Goal: Task Accomplishment & Management: Use online tool/utility

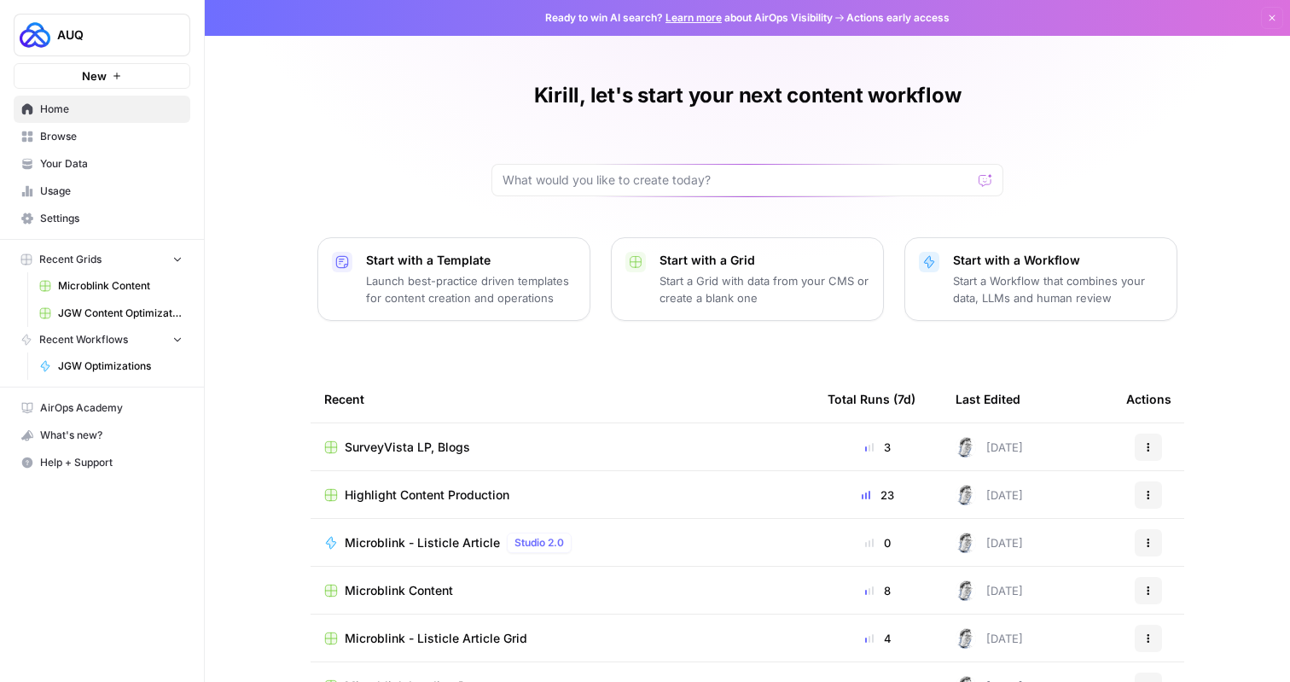
click at [63, 138] on span "Browse" at bounding box center [111, 136] width 142 height 15
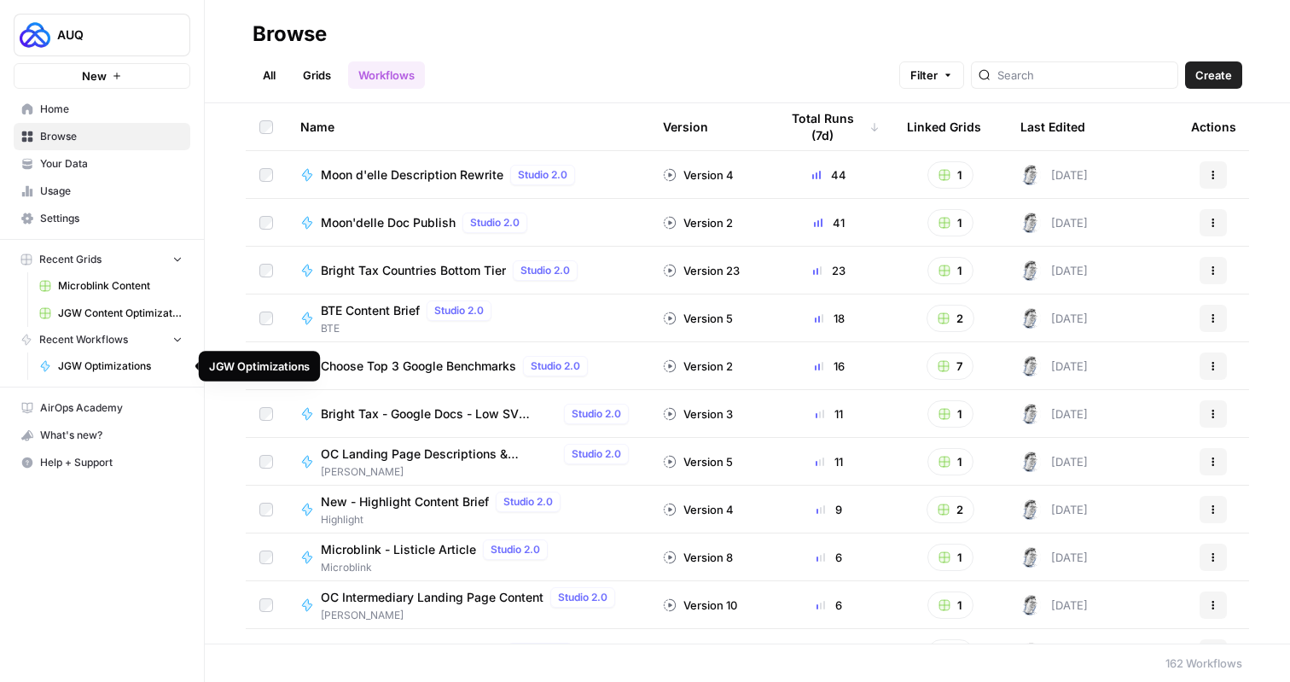
click at [112, 363] on span "JGW Optimizations" at bounding box center [120, 365] width 125 height 15
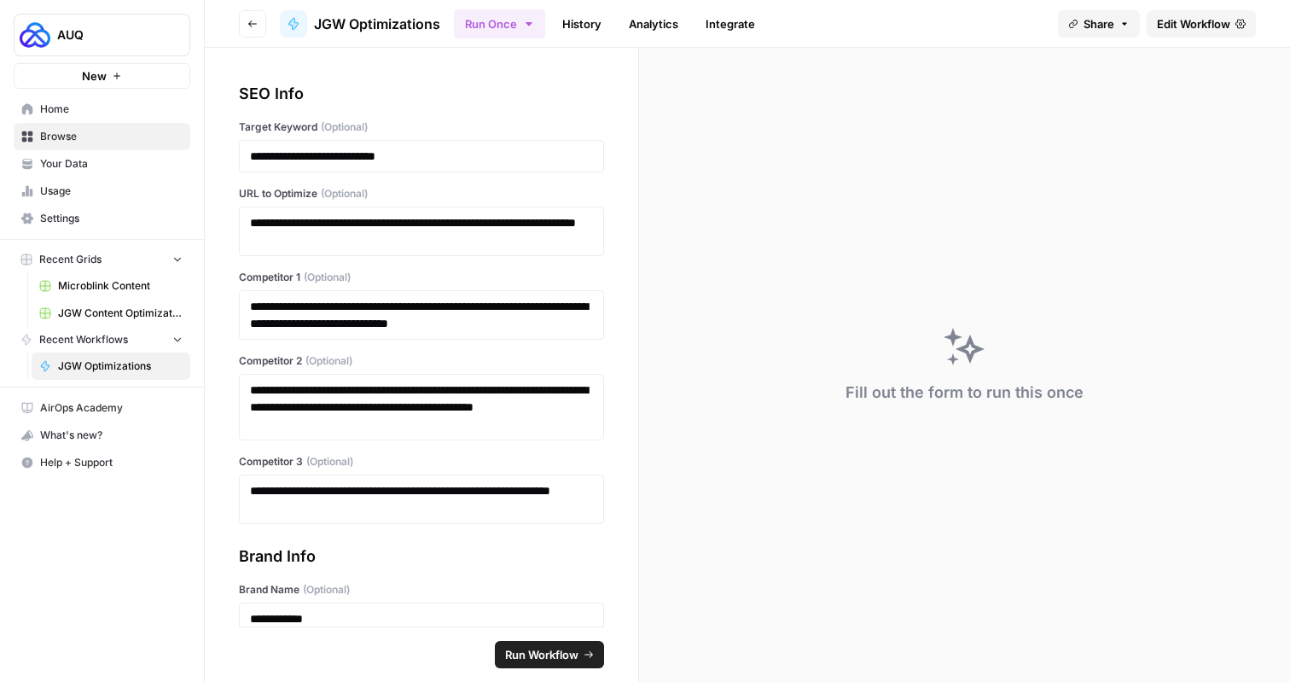
click at [78, 121] on link "Home" at bounding box center [102, 109] width 177 height 27
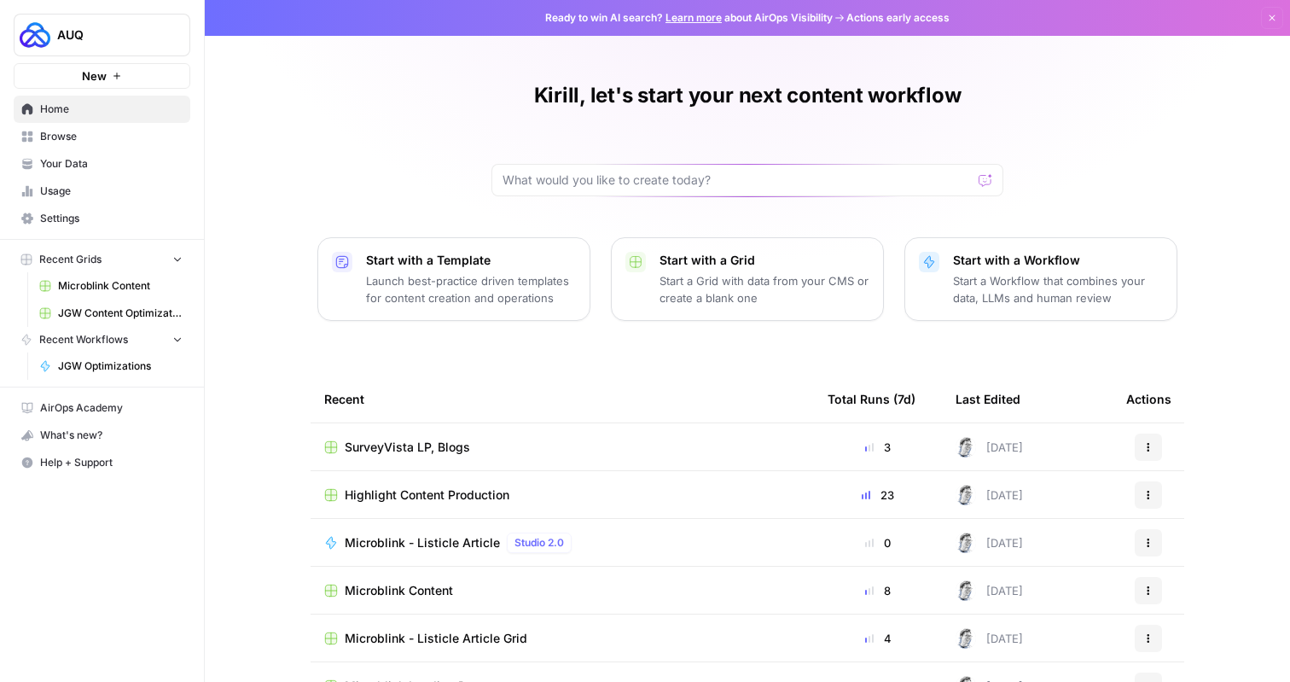
scroll to position [103, 0]
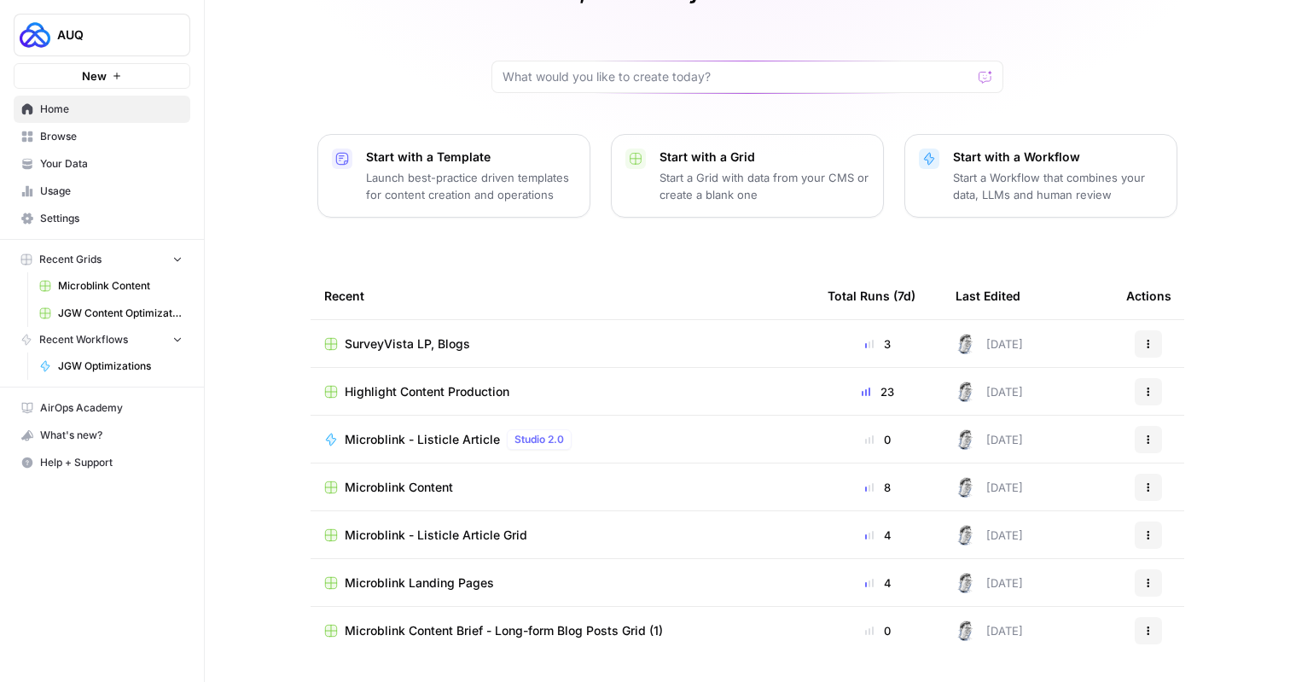
click at [56, 135] on span "Browse" at bounding box center [111, 136] width 142 height 15
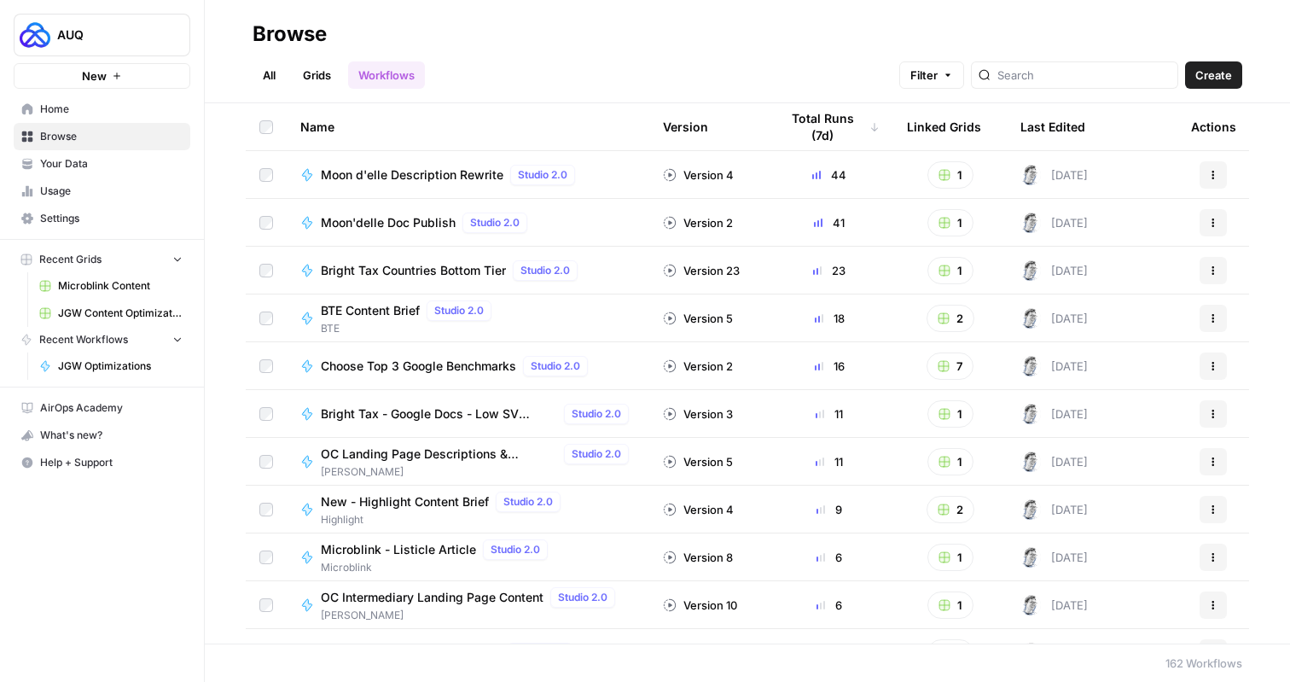
click at [267, 65] on link "All" at bounding box center [268, 74] width 33 height 27
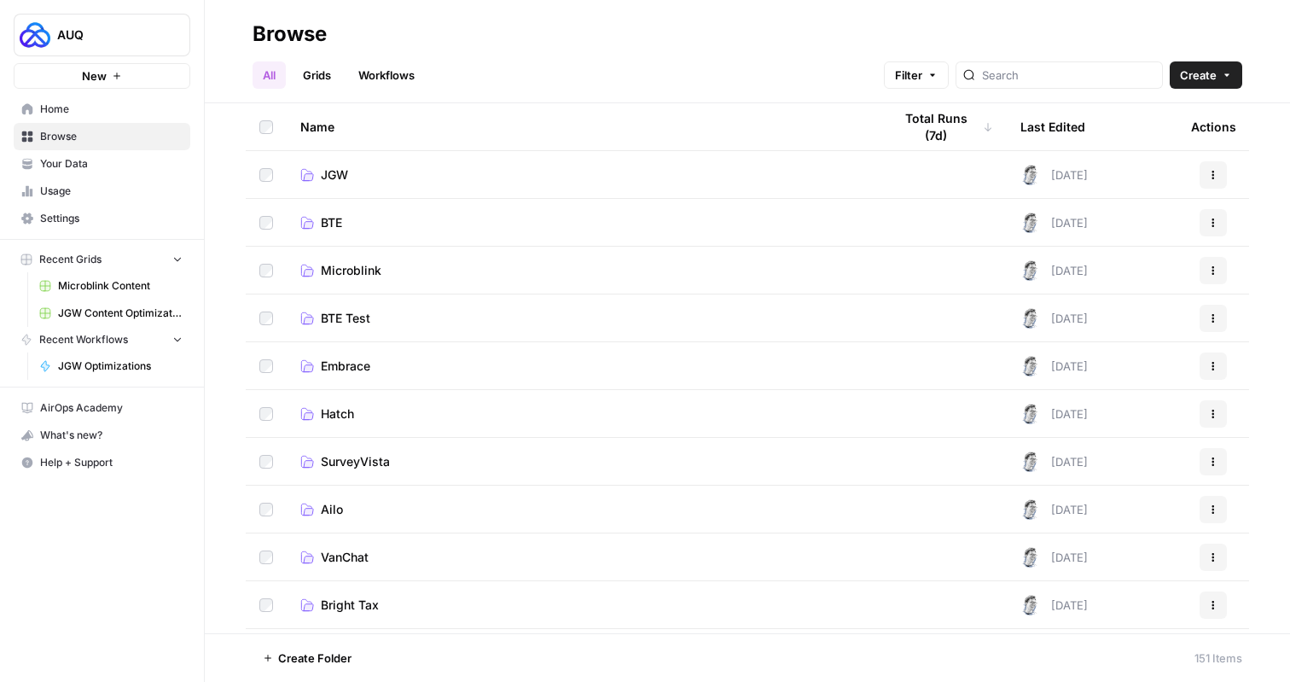
click at [400, 182] on link "JGW" at bounding box center [582, 174] width 565 height 17
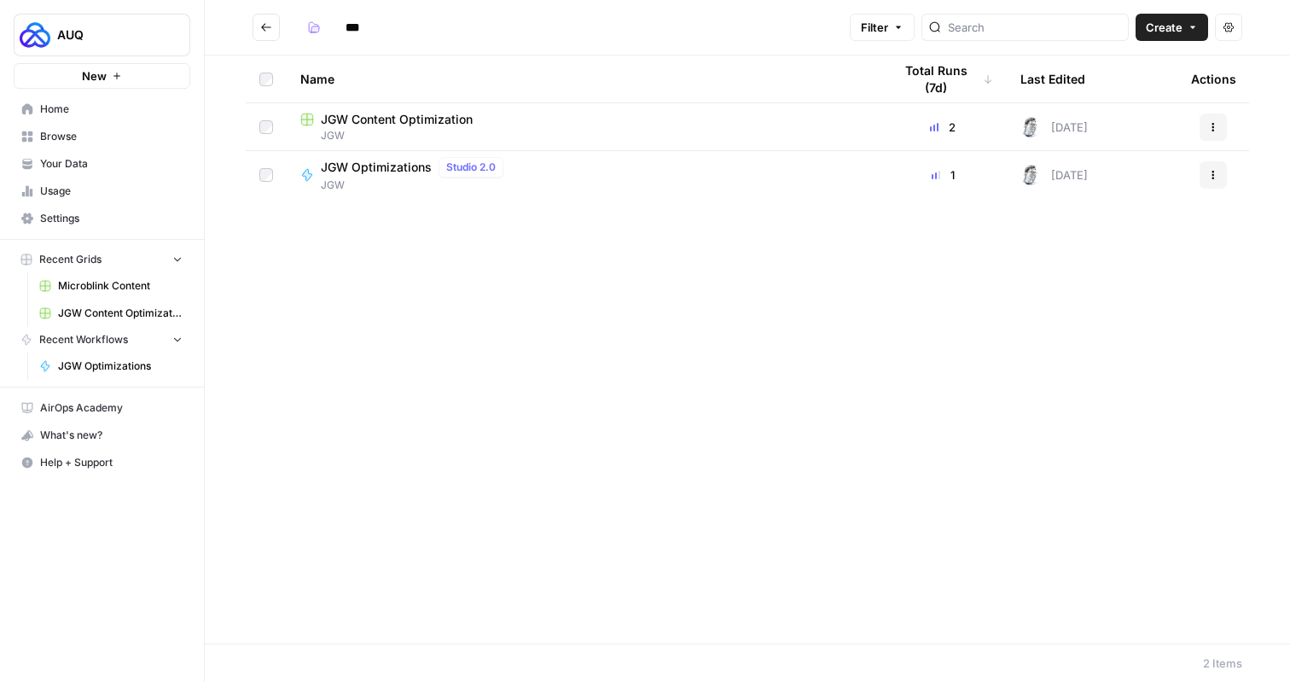
click at [411, 119] on span "JGW Content Optimization" at bounding box center [397, 119] width 152 height 17
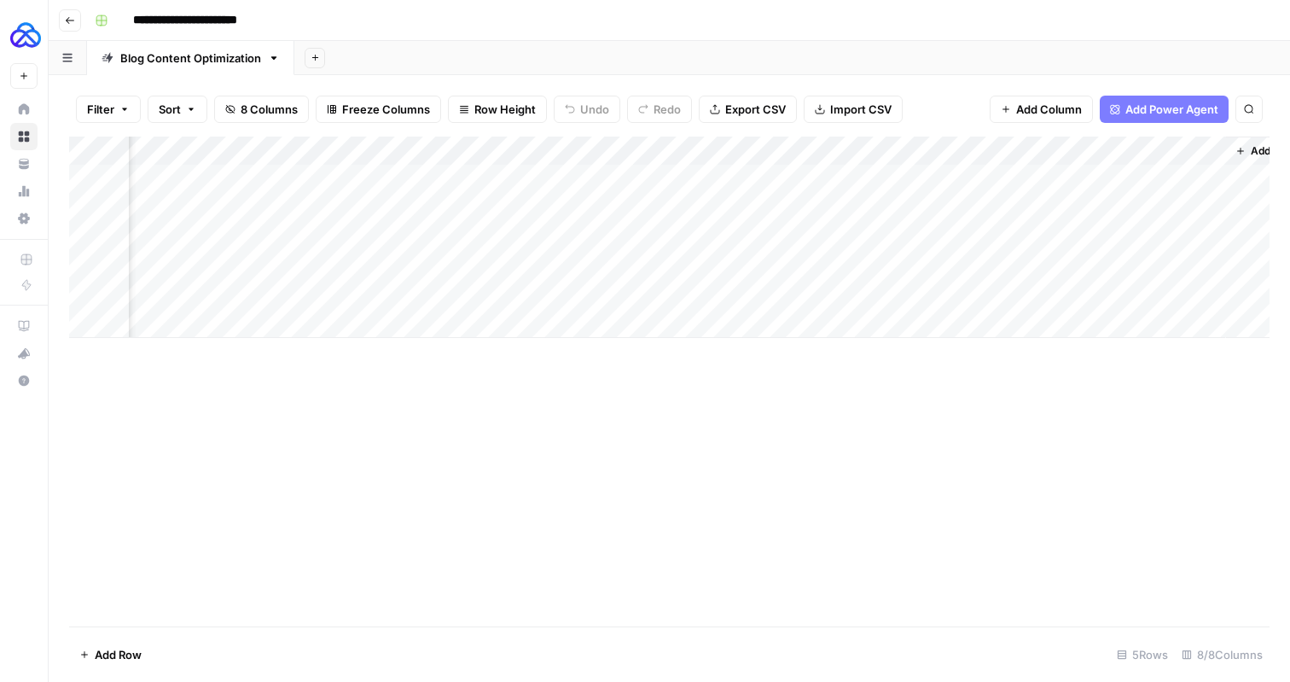
scroll to position [0, 508]
click at [908, 177] on div "Add Column" at bounding box center [669, 236] width 1200 height 201
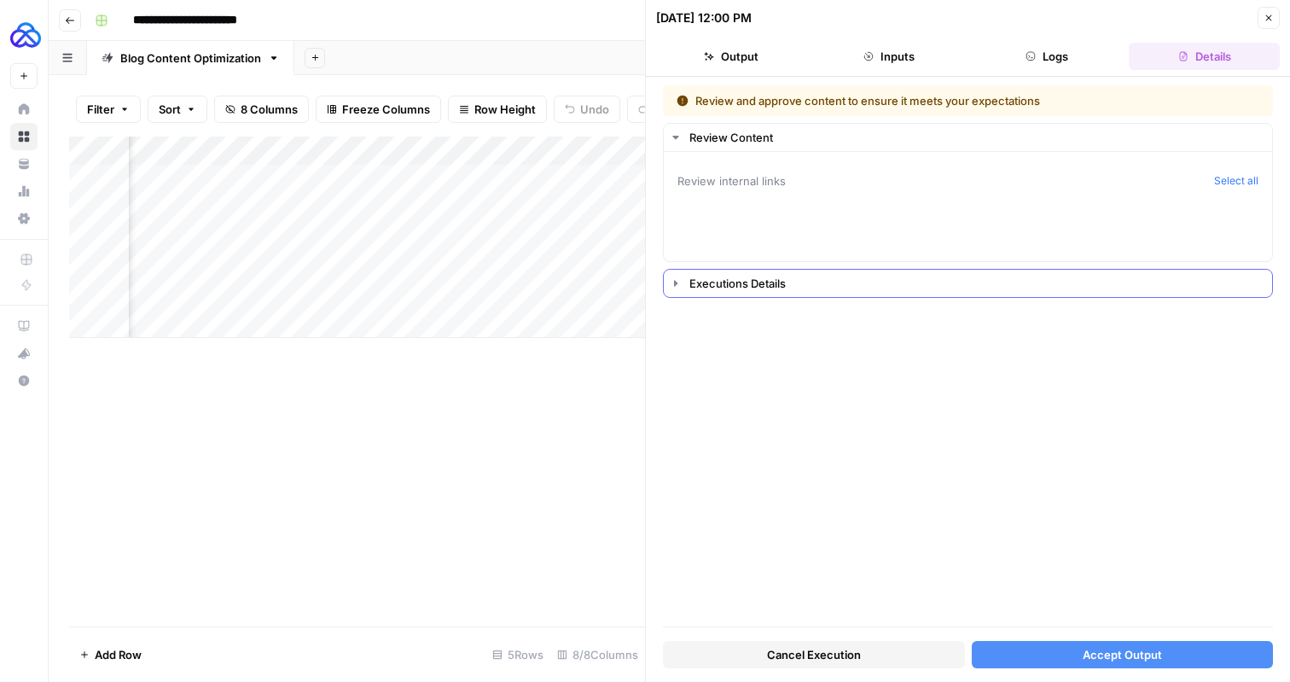
click at [675, 281] on icon "button" at bounding box center [675, 283] width 3 height 6
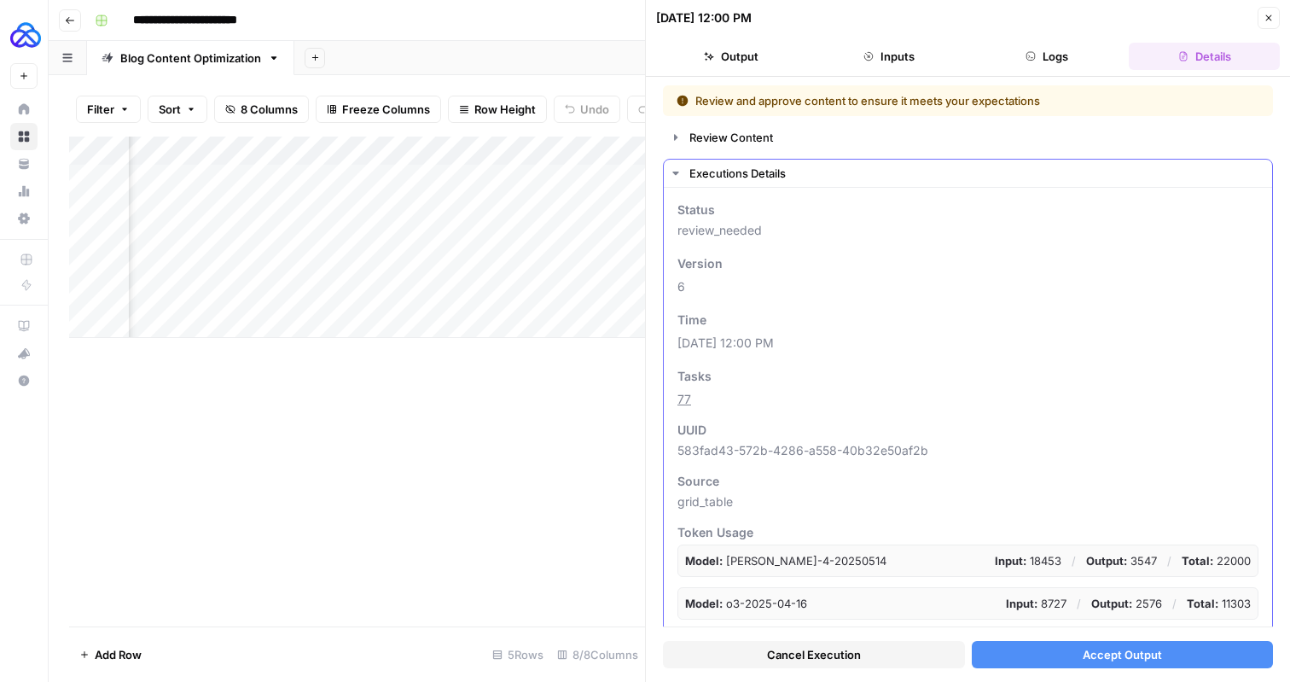
scroll to position [8, 0]
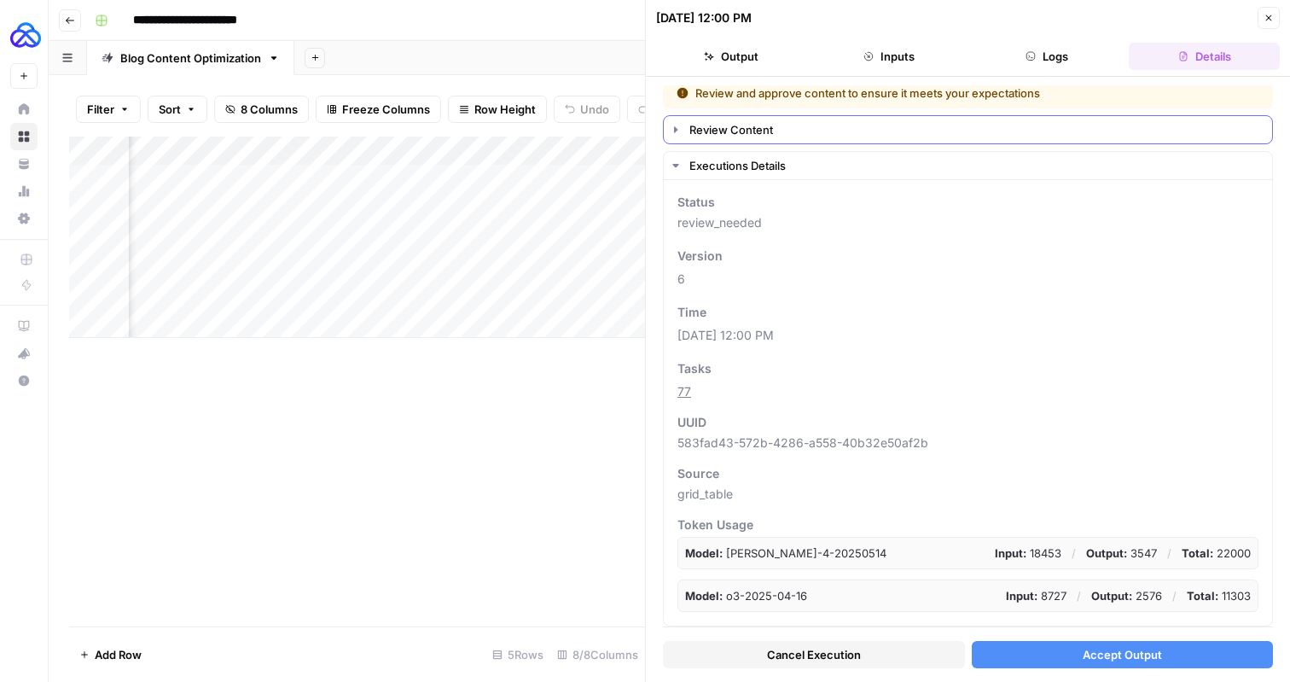
click at [679, 131] on icon "button" at bounding box center [676, 130] width 14 height 14
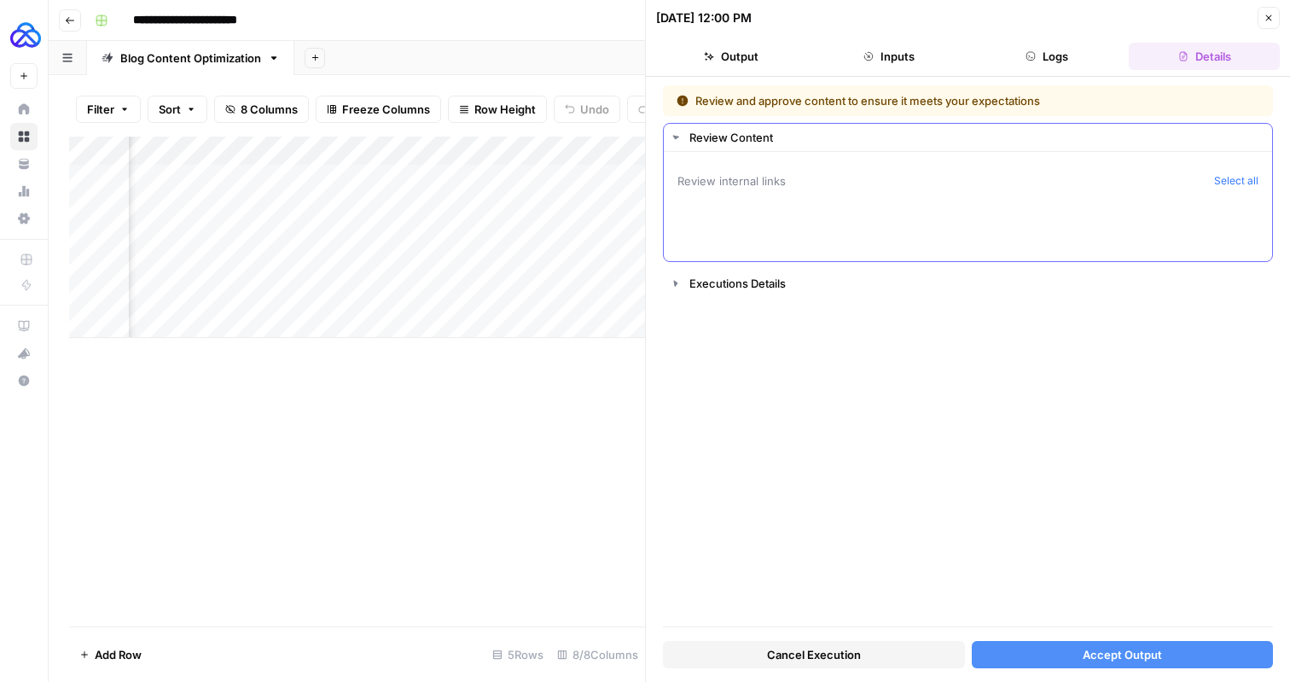
scroll to position [0, 0]
click at [846, 187] on span "Review internal links" at bounding box center [942, 180] width 530 height 17
click at [763, 180] on span "Review internal links" at bounding box center [942, 180] width 530 height 17
click at [1231, 172] on button "Select all" at bounding box center [1236, 180] width 44 height 17
click at [769, 177] on span "Review internal links" at bounding box center [942, 180] width 530 height 17
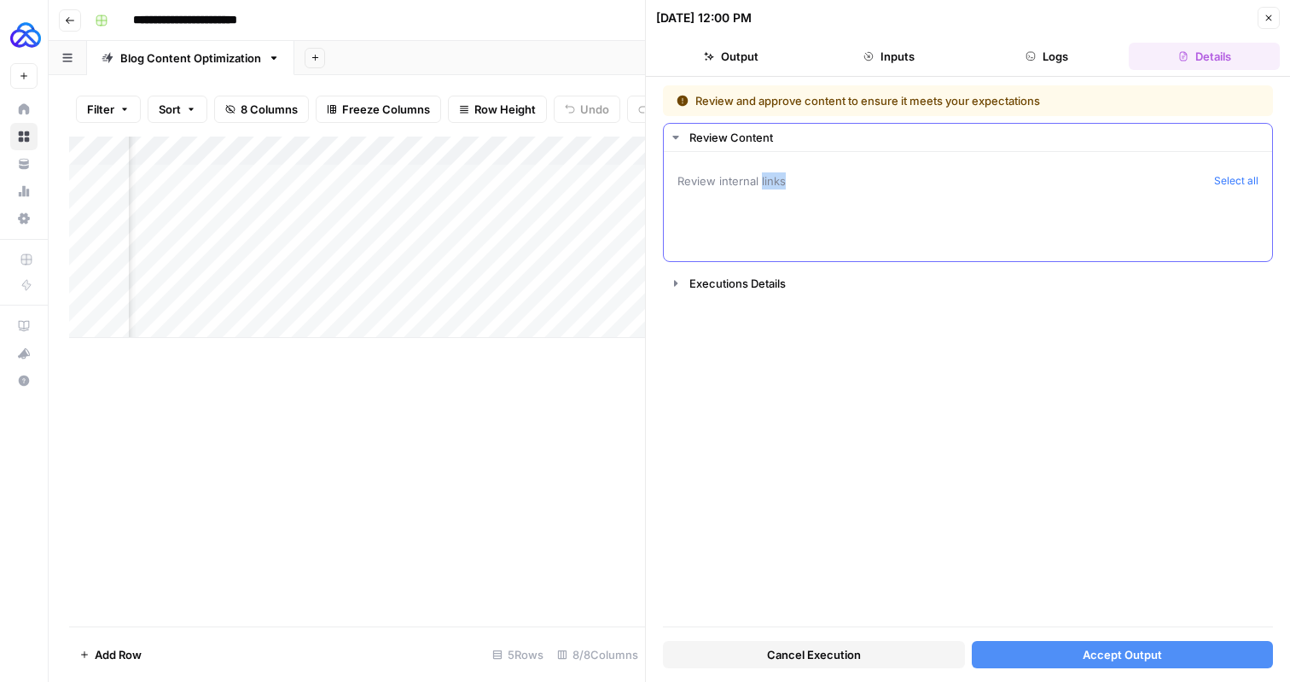
click at [769, 177] on span "Review internal links" at bounding box center [942, 180] width 530 height 17
click at [862, 336] on div "Review and approve content to ensure it meets your expectations Review Content …" at bounding box center [968, 355] width 610 height 541
click at [1094, 650] on span "Accept Output" at bounding box center [1121, 654] width 79 height 17
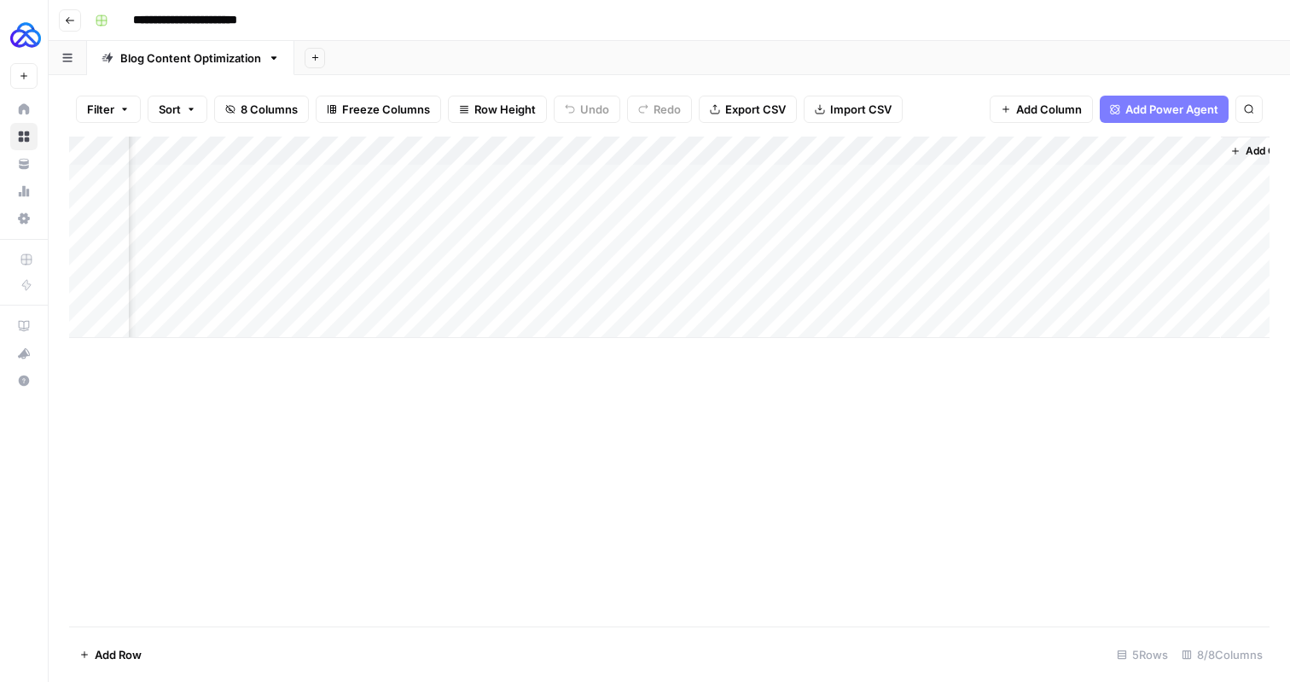
scroll to position [0, 508]
click at [784, 175] on div "Add Column" at bounding box center [669, 236] width 1200 height 201
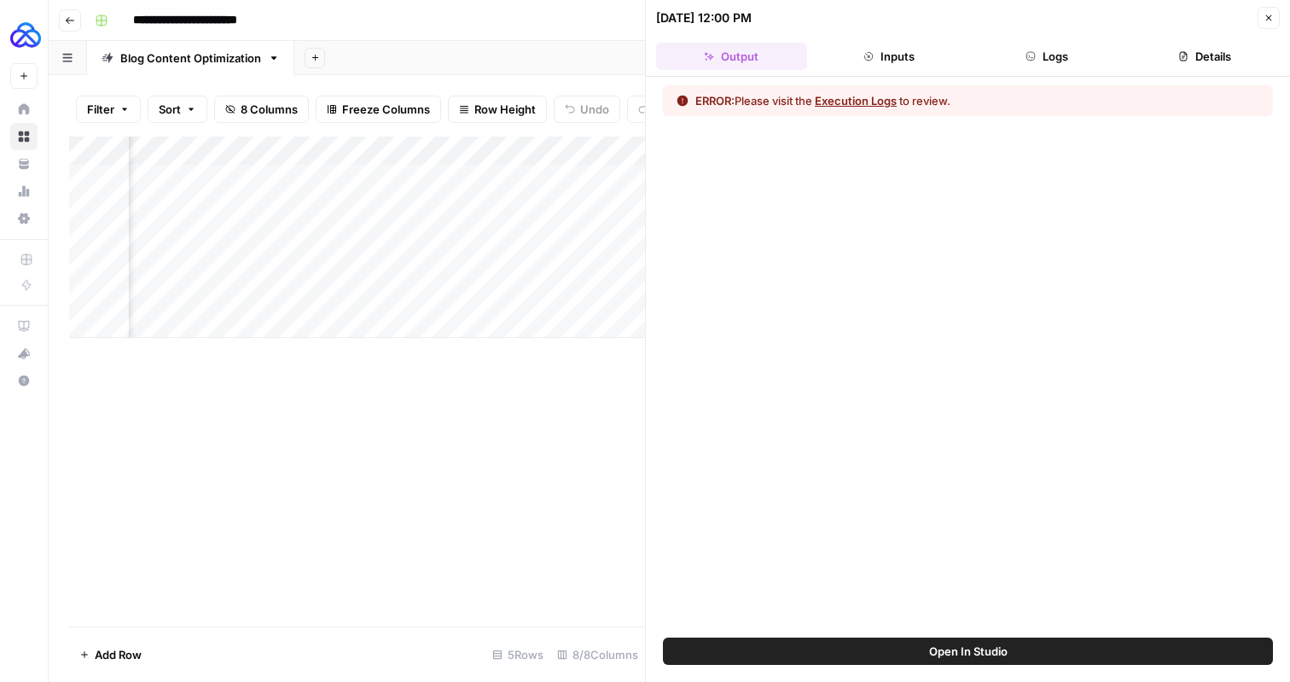
click at [850, 97] on button "Execution Logs" at bounding box center [856, 100] width 82 height 17
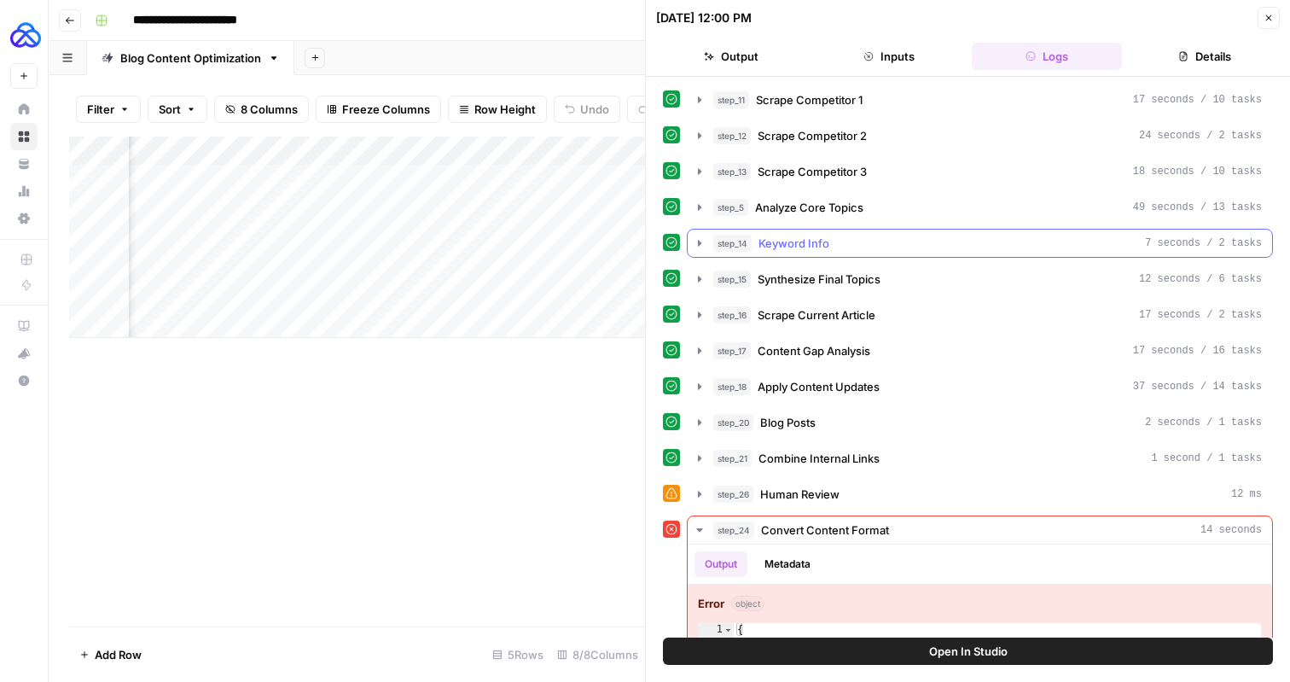
scroll to position [59, 0]
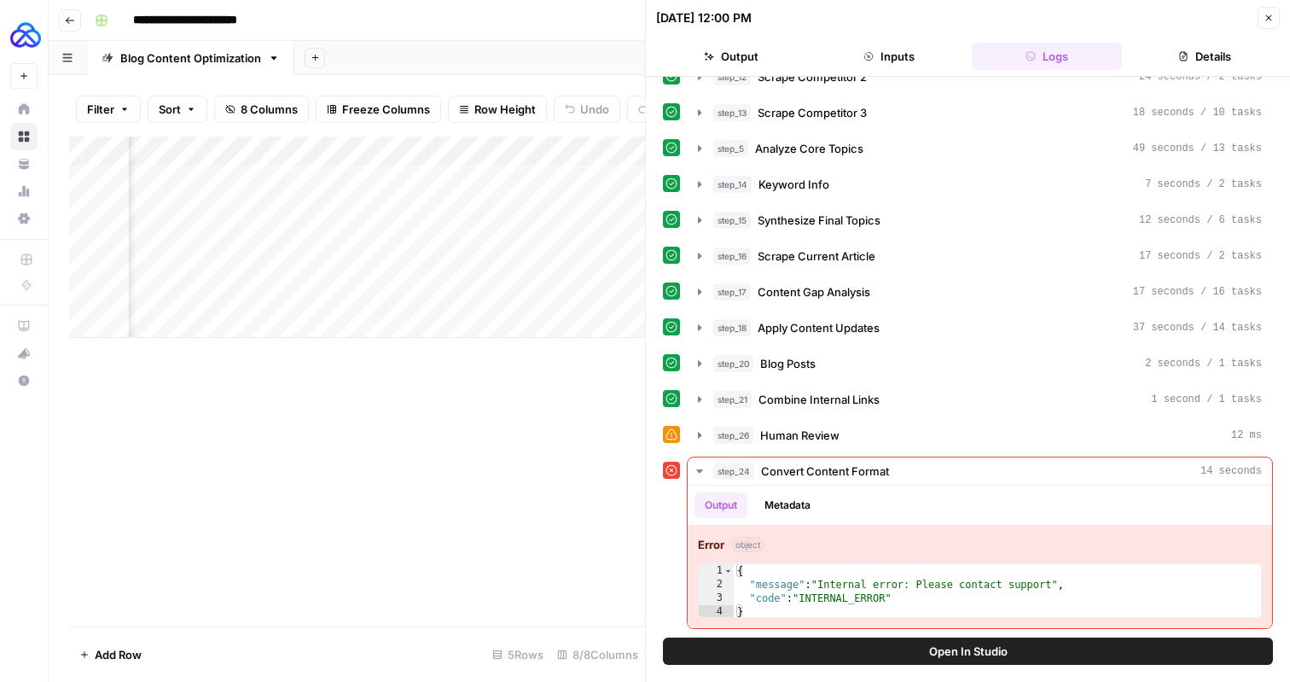
click at [673, 434] on icon at bounding box center [671, 434] width 12 height 12
click at [700, 435] on icon "button" at bounding box center [699, 435] width 3 height 6
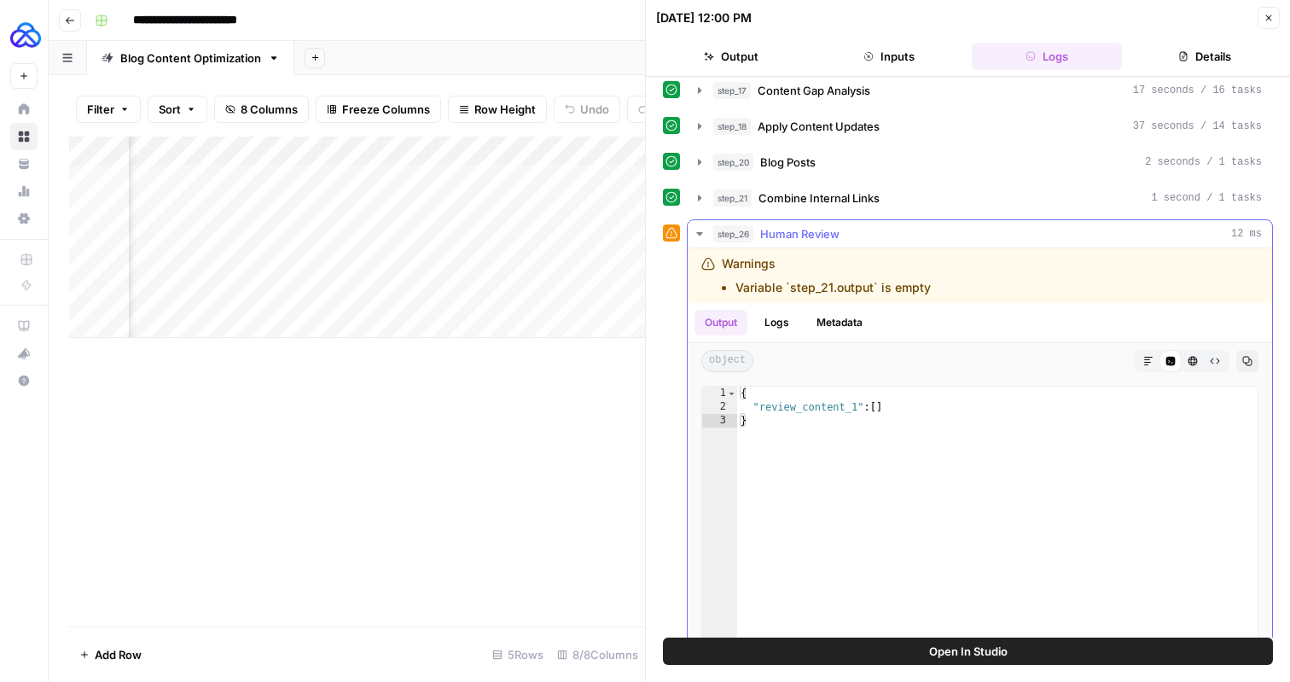
scroll to position [247, 0]
